Goal: Task Accomplishment & Management: Use online tool/utility

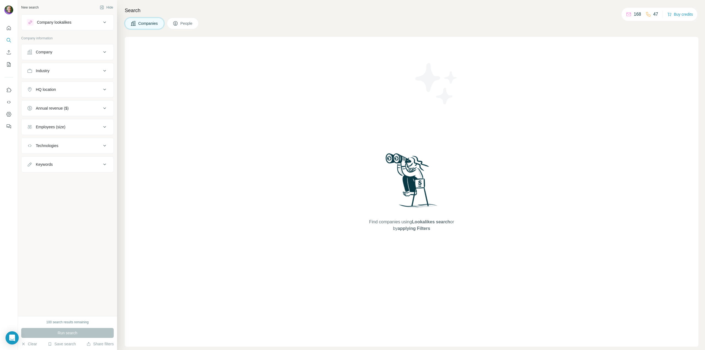
click at [91, 23] on div "Company lookalikes" at bounding box center [64, 22] width 74 height 7
click at [92, 23] on div "Company lookalikes" at bounding box center [64, 22] width 74 height 7
click at [11, 32] on button "Quick start" at bounding box center [8, 28] width 9 height 10
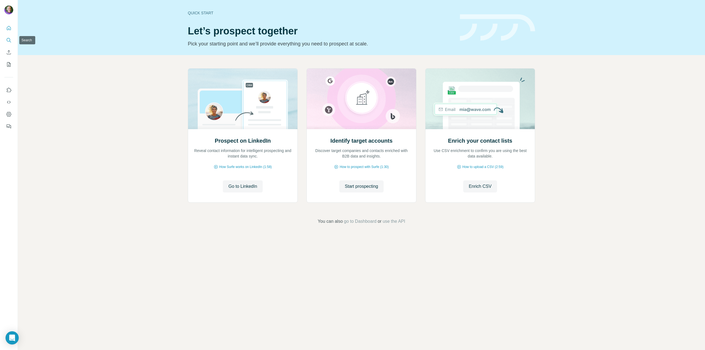
click at [13, 40] on button "Search" at bounding box center [8, 40] width 9 height 10
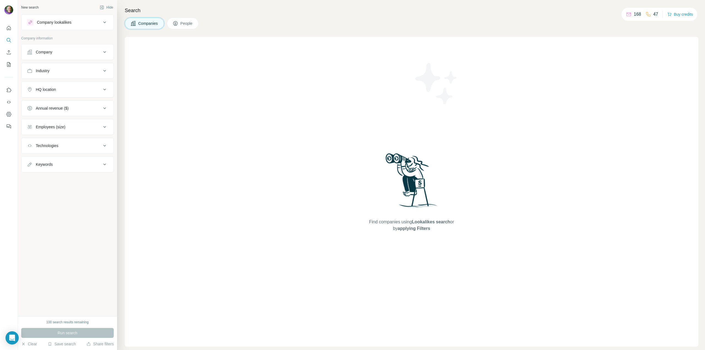
click at [99, 93] on button "HQ location" at bounding box center [67, 89] width 92 height 13
click at [101, 90] on icon at bounding box center [104, 89] width 7 height 7
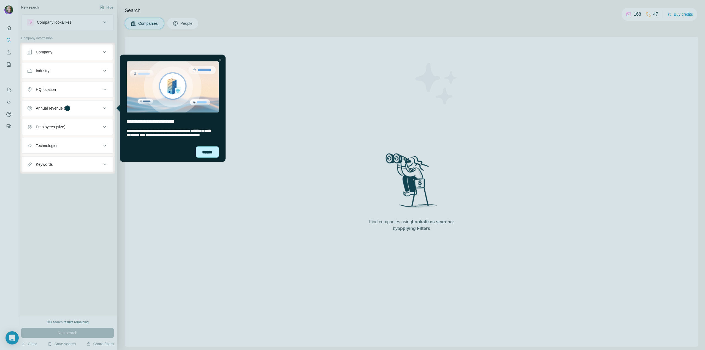
click at [211, 157] on div "******" at bounding box center [207, 151] width 23 height 11
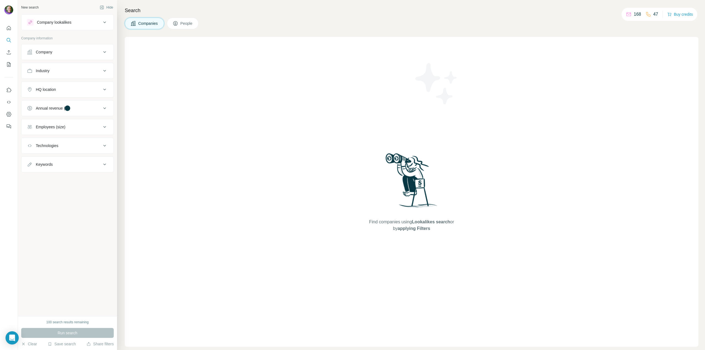
click at [240, 183] on div "Find companies using Lookalikes search or by applying Filters" at bounding box center [412, 192] width 574 height 310
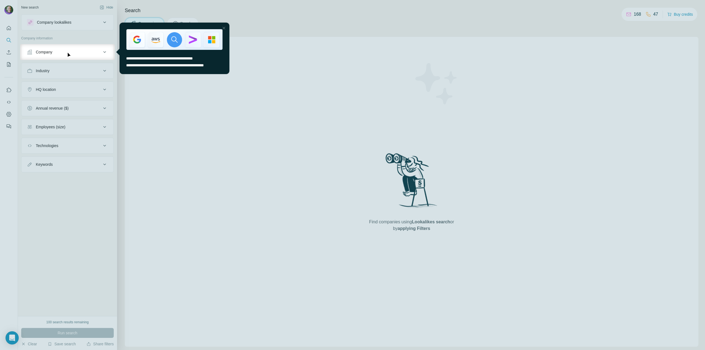
click at [224, 28] on div at bounding box center [224, 28] width 7 height 7
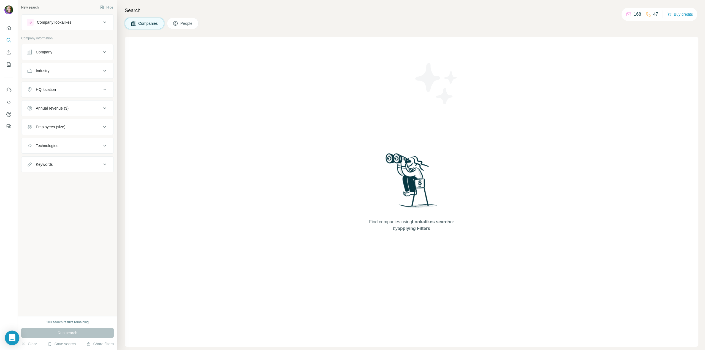
click at [14, 334] on div "Open Intercom Messenger" at bounding box center [12, 338] width 15 height 15
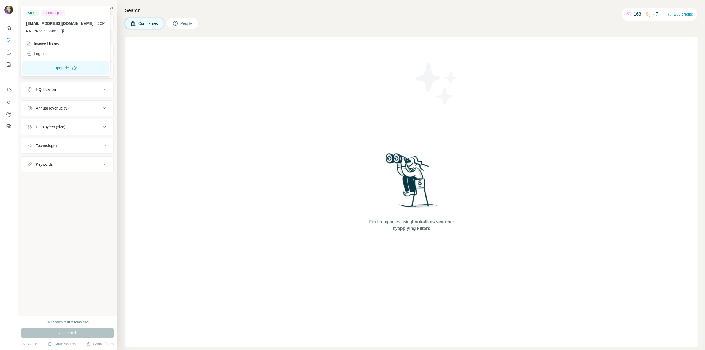
click at [9, 13] on img at bounding box center [8, 10] width 9 height 9
click at [7, 127] on icon "Feedback" at bounding box center [8, 126] width 3 height 3
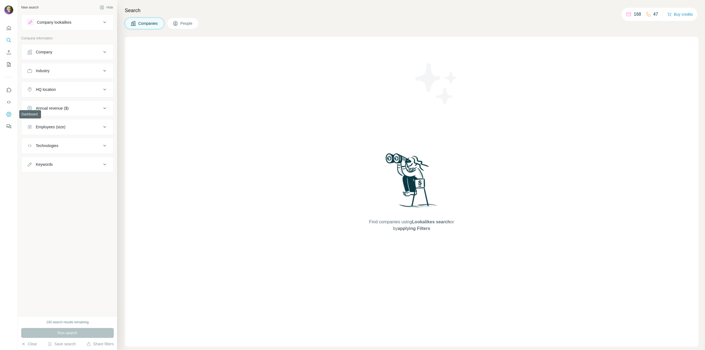
click at [11, 112] on icon "Dashboard" at bounding box center [9, 115] width 6 height 6
